Goal: Book appointment/travel/reservation

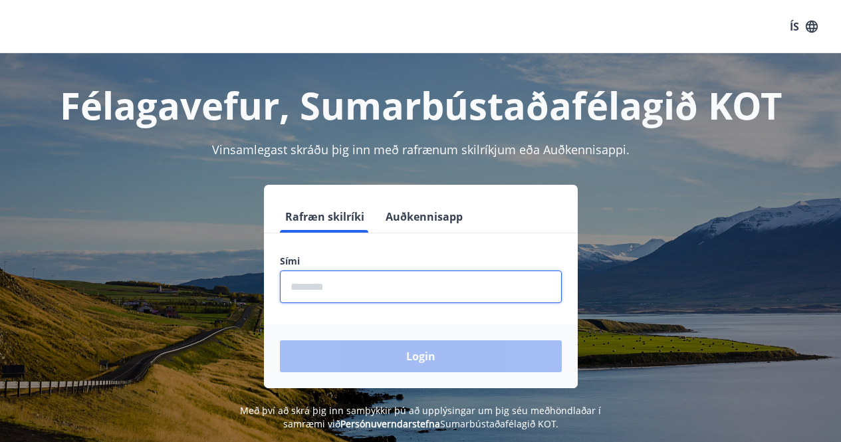
click at [378, 298] on input "phone" at bounding box center [421, 287] width 282 height 33
drag, startPoint x: 378, startPoint y: 298, endPoint x: 381, endPoint y: 332, distance: 34.7
click at [381, 332] on form "Rafræn skilríki Auðkennisapp Sími ​ Login" at bounding box center [421, 294] width 314 height 187
type input "********"
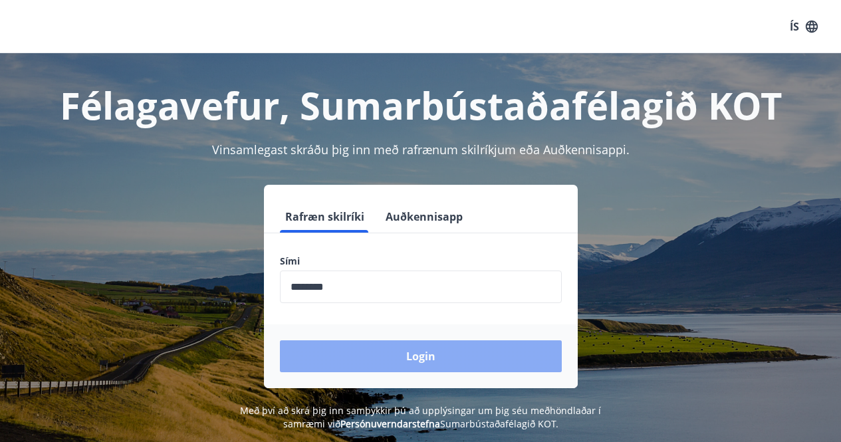
click at [430, 346] on button "Login" at bounding box center [421, 356] width 282 height 32
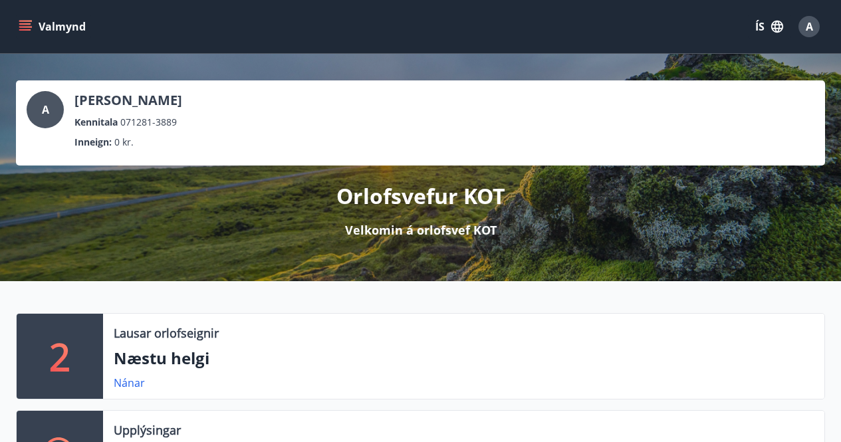
drag, startPoint x: 13, startPoint y: 23, endPoint x: 27, endPoint y: 27, distance: 15.0
click at [27, 27] on div "Valmynd ÍS A" at bounding box center [420, 26] width 841 height 53
click at [27, 27] on icon "menu" at bounding box center [26, 26] width 15 height 1
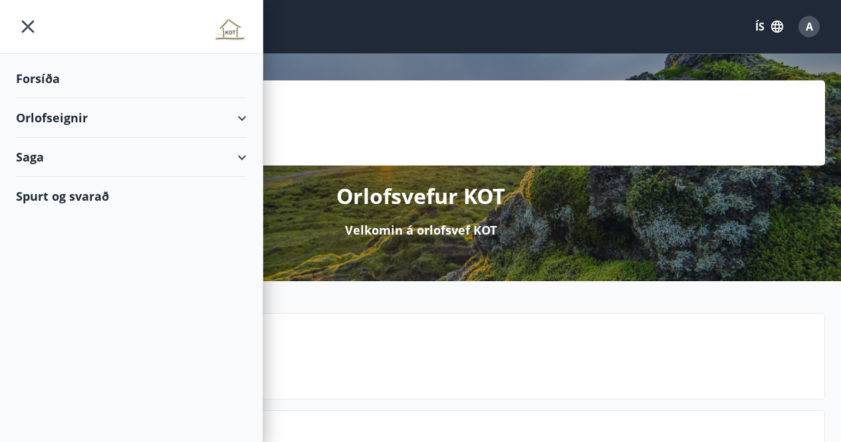
click at [62, 113] on div "Orlofseignir" at bounding box center [131, 117] width 231 height 39
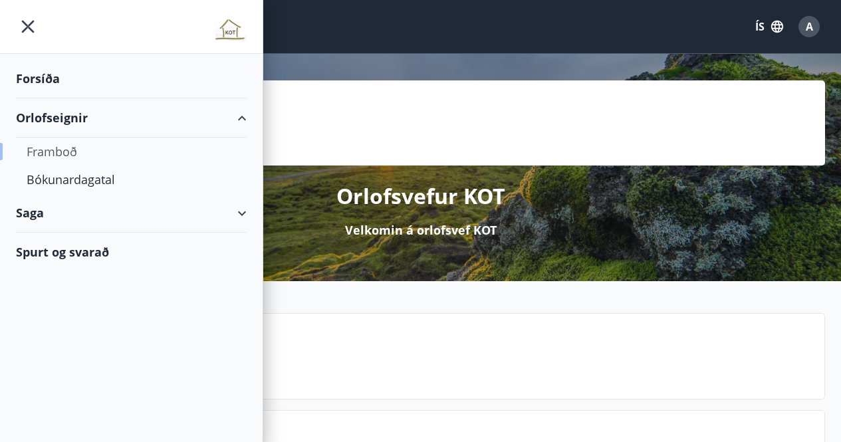
click at [58, 154] on div "Framboð" at bounding box center [131, 152] width 209 height 28
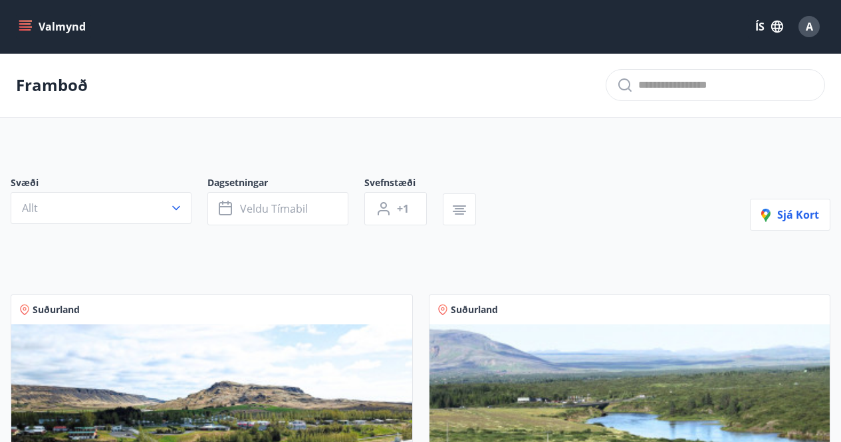
click at [29, 36] on button "Valmynd" at bounding box center [53, 27] width 75 height 24
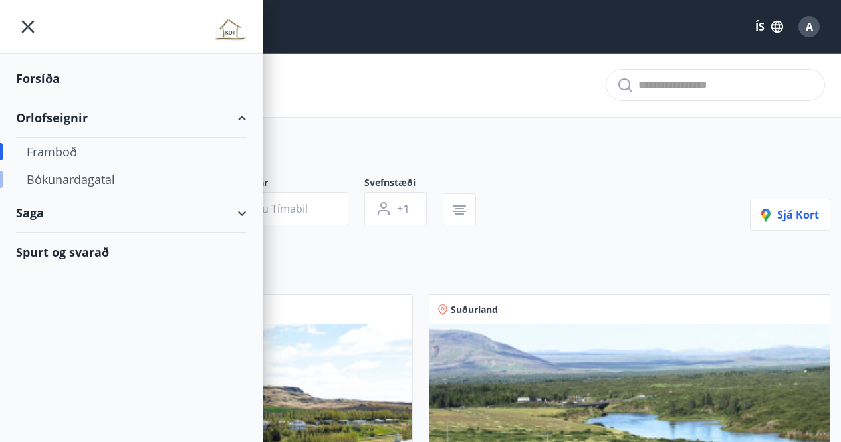
click at [82, 189] on div "Bókunardagatal" at bounding box center [131, 180] width 209 height 28
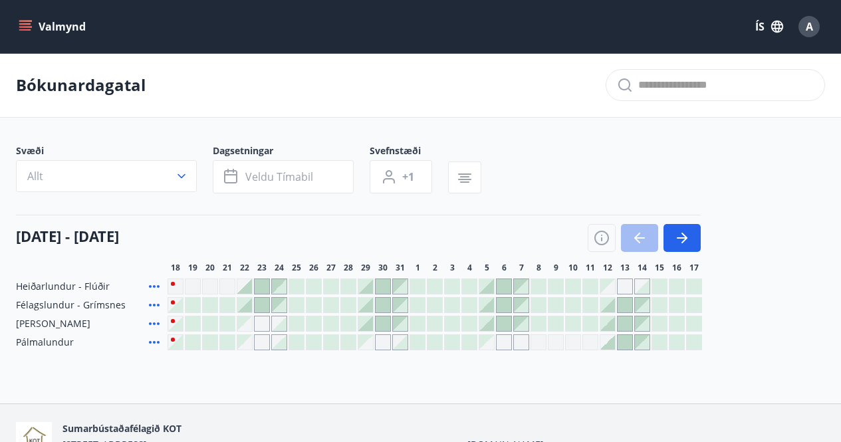
drag, startPoint x: 366, startPoint y: 342, endPoint x: 367, endPoint y: 336, distance: 6.8
click at [368, 348] on div "Gráir dagar eru ekki bókanlegir" at bounding box center [365, 342] width 15 height 15
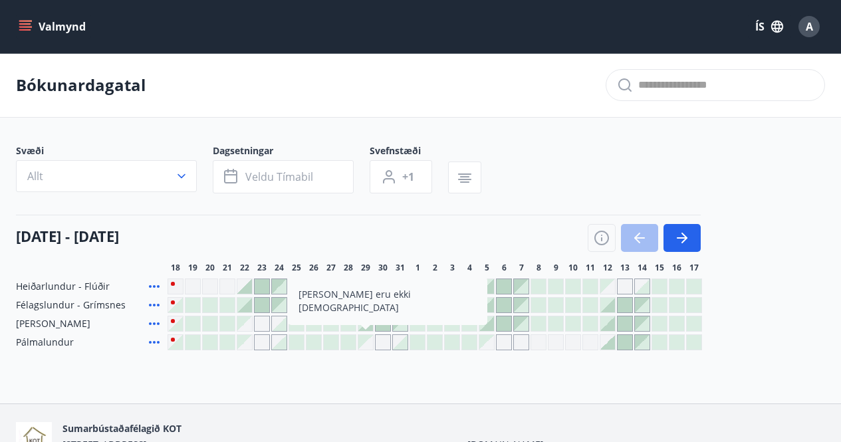
click at [206, 368] on div "Bókunardagatal Svæði Allt Dagsetningar Veldu tímabil Svefnstæði +1 [DATE] - [DA…" at bounding box center [420, 228] width 841 height 350
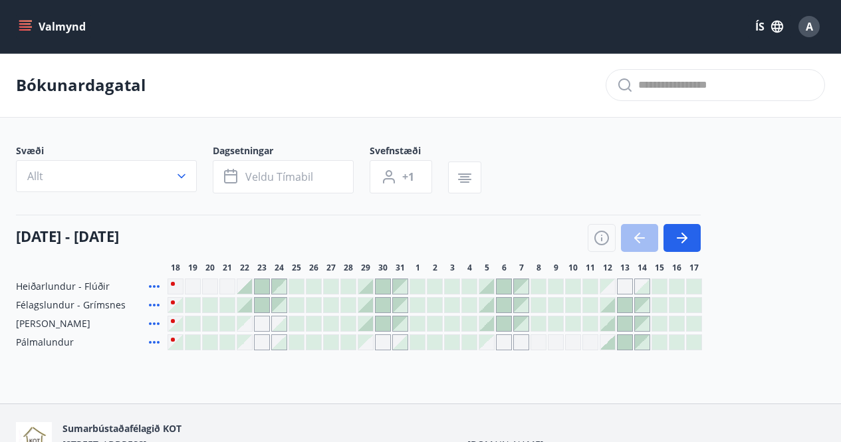
click at [249, 331] on div "Gráir dagar eru ekki bókanlegir" at bounding box center [245, 324] width 16 height 16
